Goal: Information Seeking & Learning: Learn about a topic

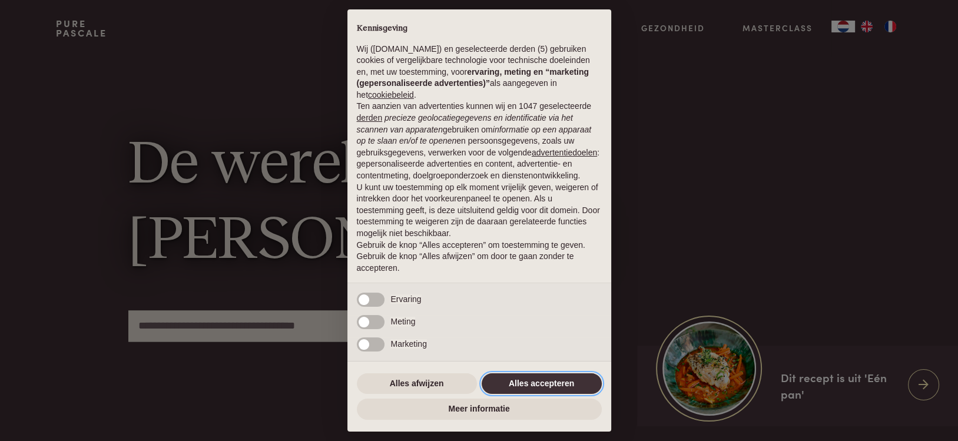
click at [506, 383] on button "Alles accepteren" at bounding box center [542, 383] width 120 height 21
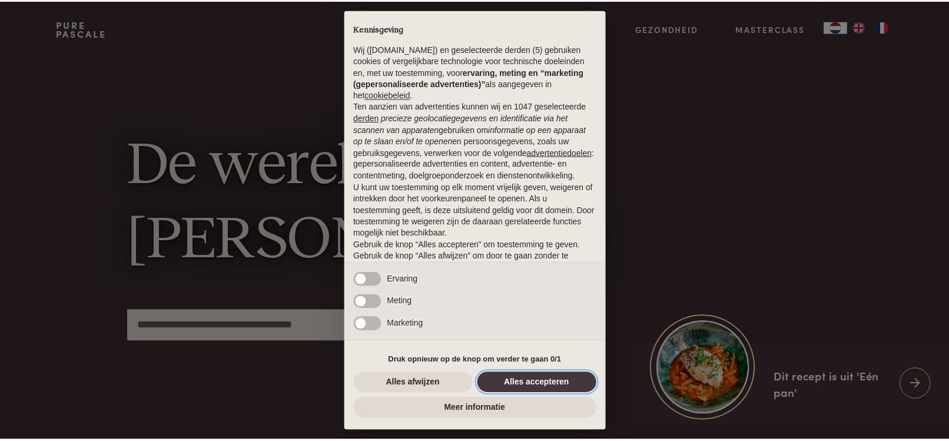
scroll to position [32, 0]
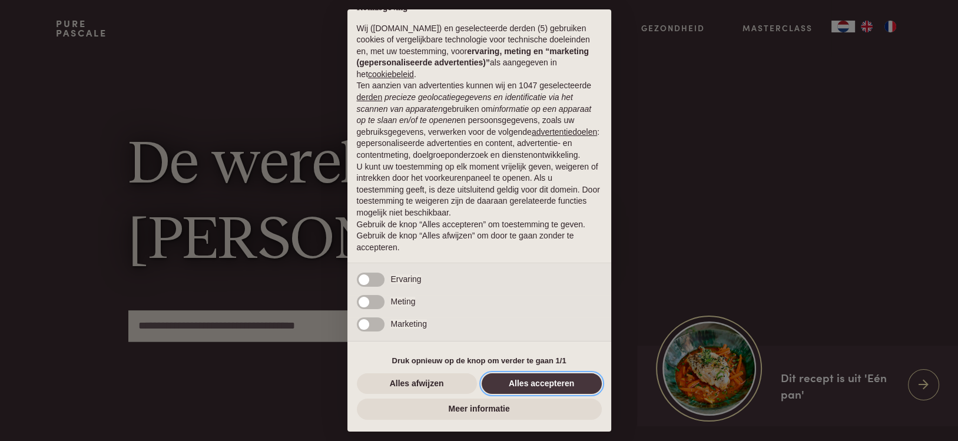
click at [506, 383] on button "Alles accepteren" at bounding box center [542, 383] width 120 height 21
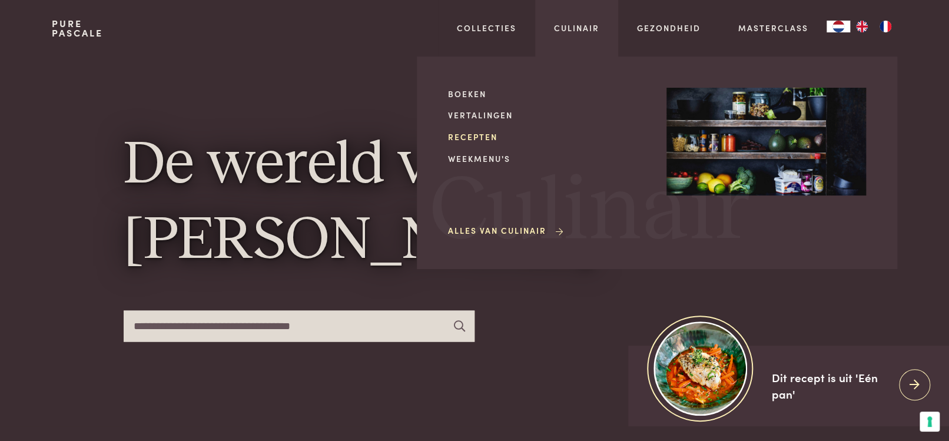
click at [478, 136] on link "Recepten" at bounding box center [548, 137] width 200 height 12
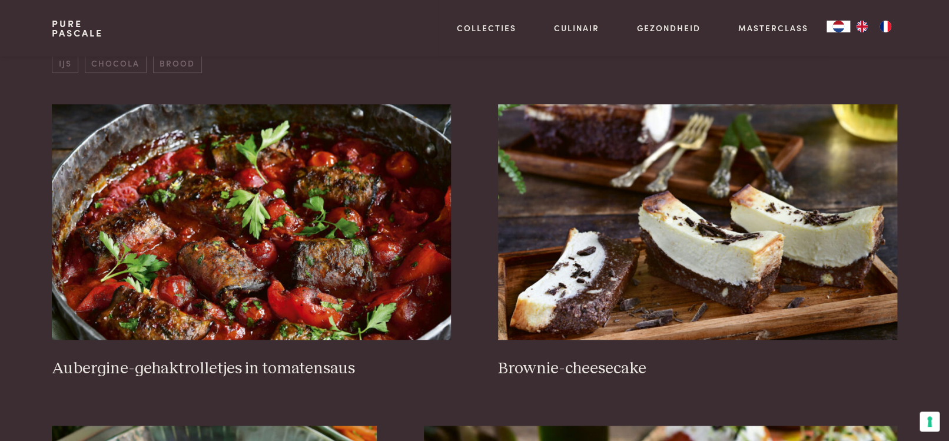
scroll to position [486, 0]
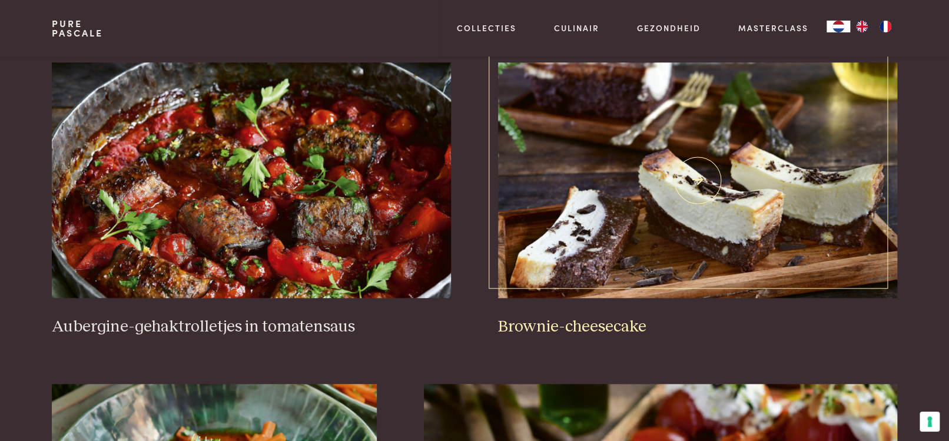
click at [612, 133] on img at bounding box center [697, 180] width 399 height 236
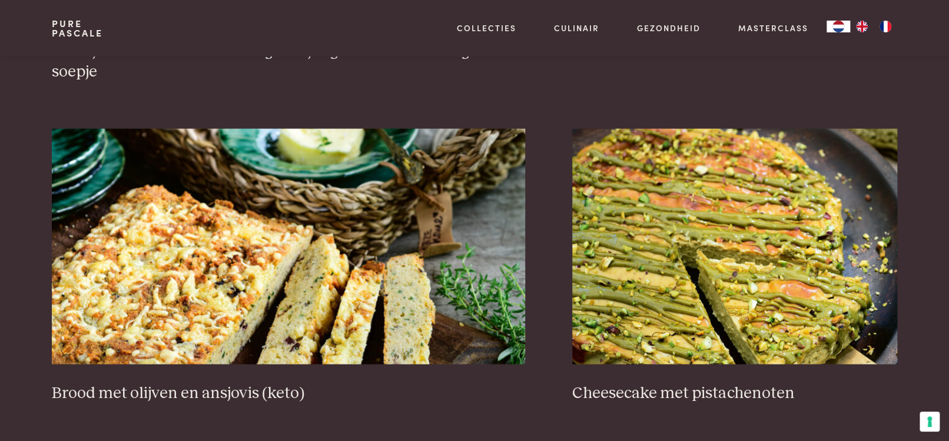
scroll to position [1145, 0]
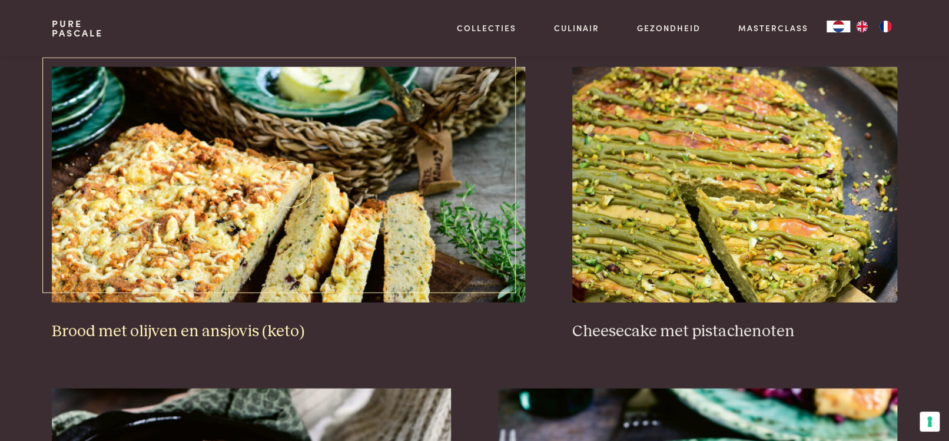
click at [427, 188] on img at bounding box center [289, 185] width 474 height 236
click at [692, 152] on img at bounding box center [734, 185] width 325 height 236
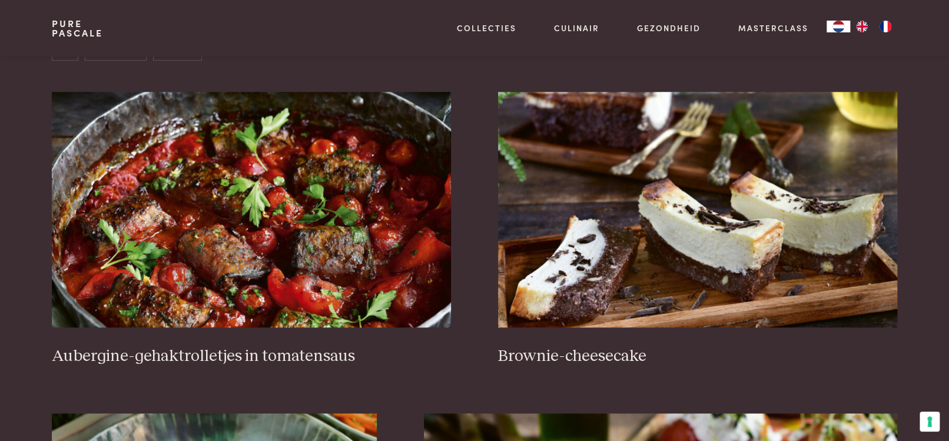
scroll to position [455, 0]
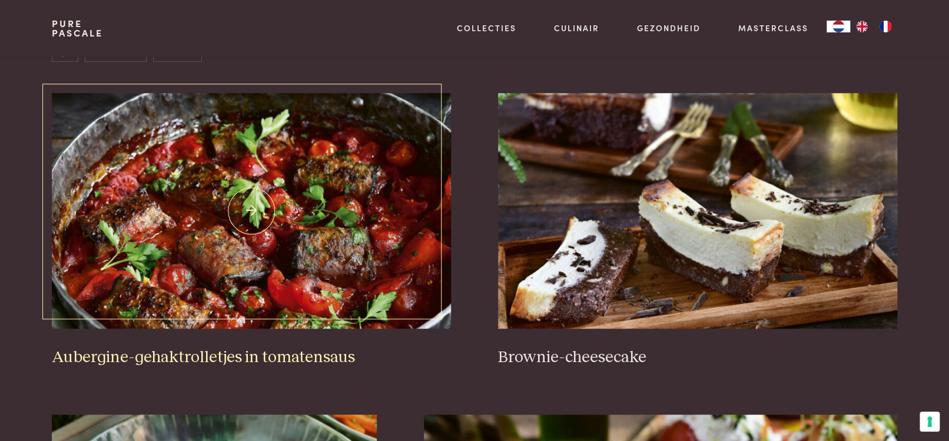
click at [341, 221] on img at bounding box center [251, 211] width 399 height 236
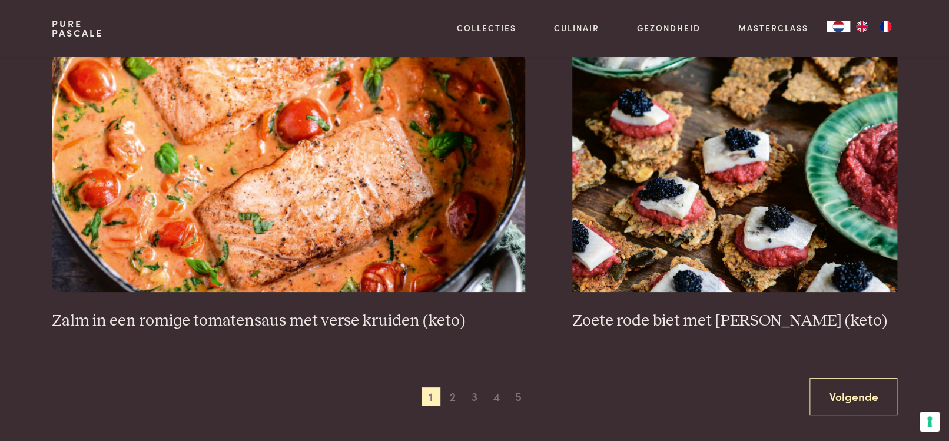
scroll to position [2177, 0]
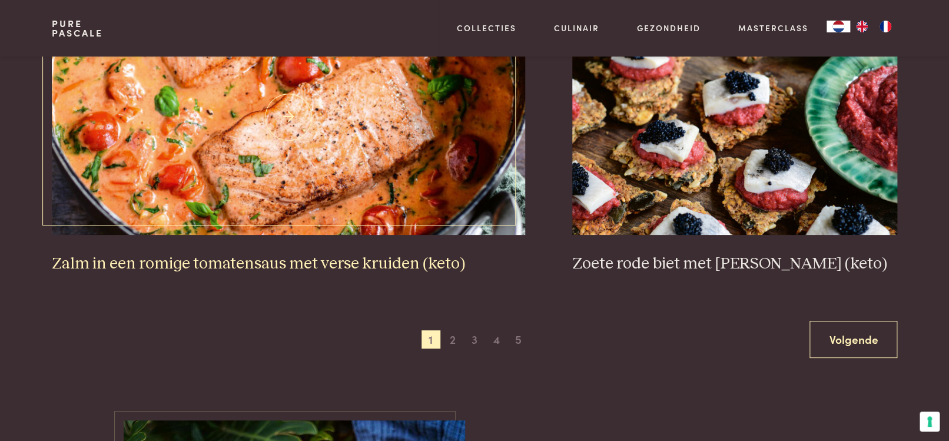
click at [313, 170] on img at bounding box center [289, 117] width 474 height 236
click at [315, 272] on h3 "Zalm in een romige tomatensaus met verse kruiden (keto)" at bounding box center [289, 264] width 474 height 21
click at [314, 265] on h3 "Zalm in een romige tomatensaus met verse kruiden (keto)" at bounding box center [289, 264] width 474 height 21
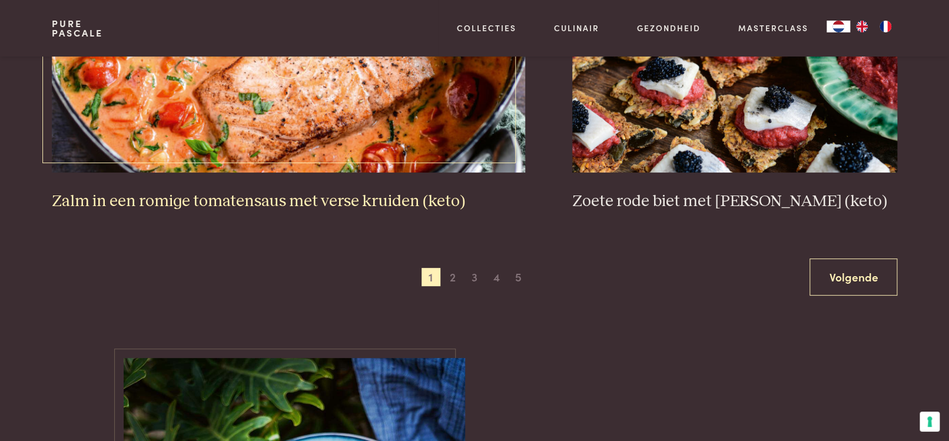
scroll to position [2248, 0]
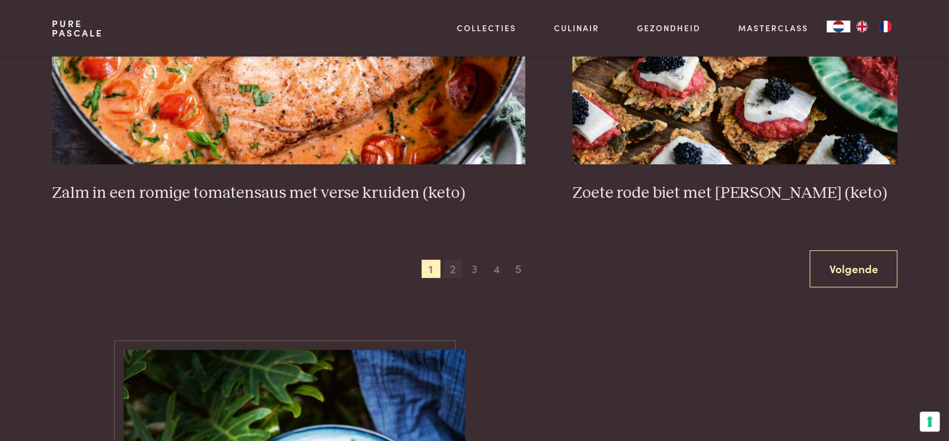
click at [448, 267] on span "2" at bounding box center [453, 269] width 19 height 19
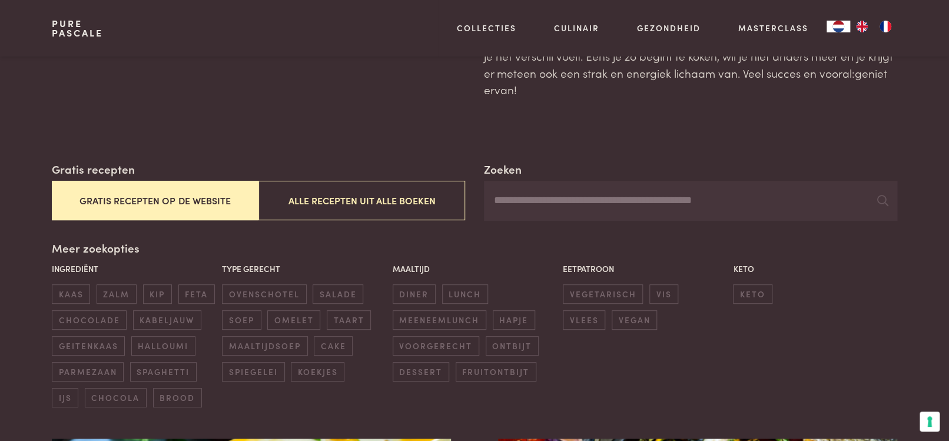
scroll to position [61, 0]
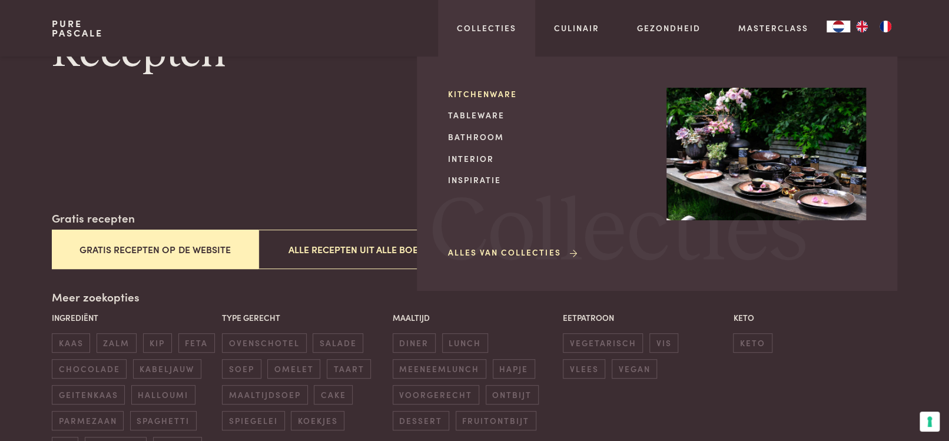
click at [489, 89] on link "Kitchenware" at bounding box center [548, 94] width 200 height 12
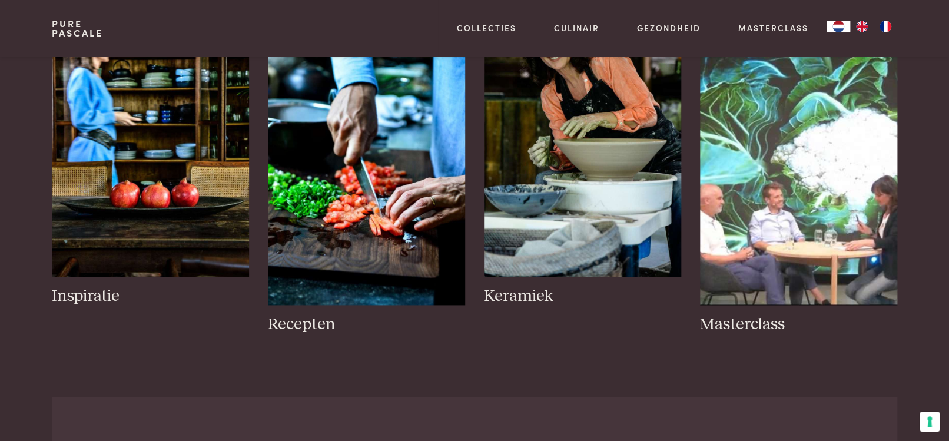
scroll to position [609, 0]
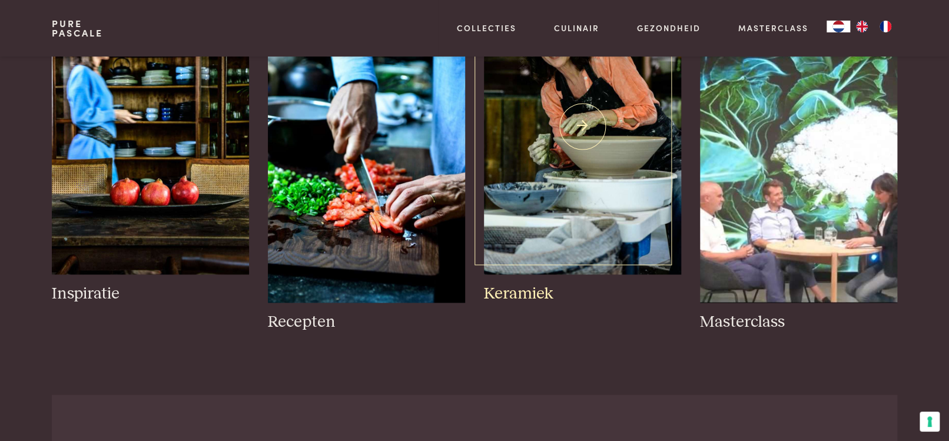
click at [567, 97] on img at bounding box center [582, 126] width 197 height 296
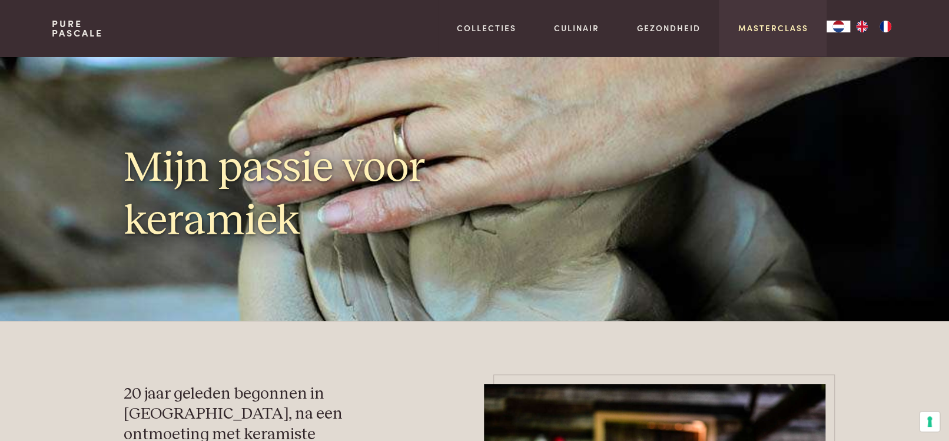
click at [756, 25] on link "Masterclass" at bounding box center [773, 28] width 70 height 12
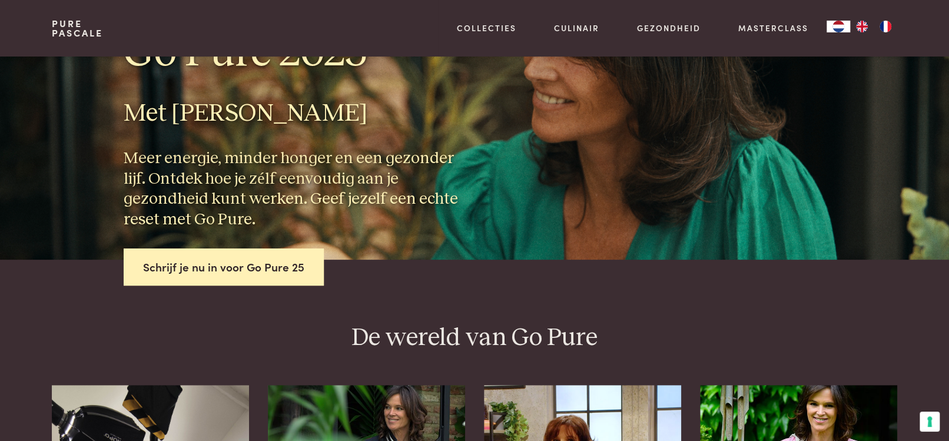
scroll to position [62, 0]
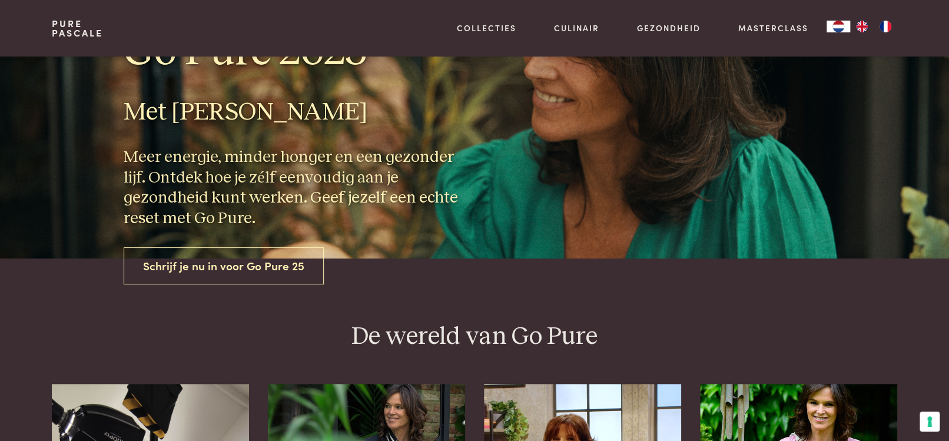
click at [272, 259] on link "Schrijf je nu in voor Go Pure 25" at bounding box center [224, 265] width 200 height 37
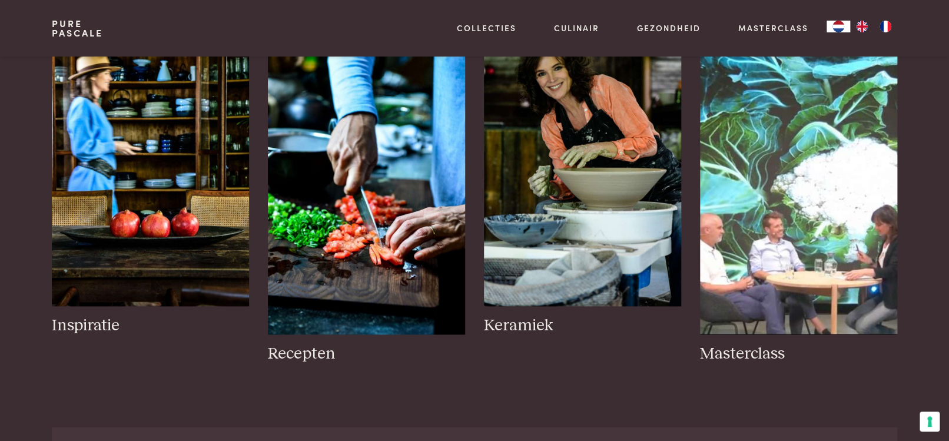
scroll to position [939, 0]
